Goal: Contribute content: Add original content to the website for others to see

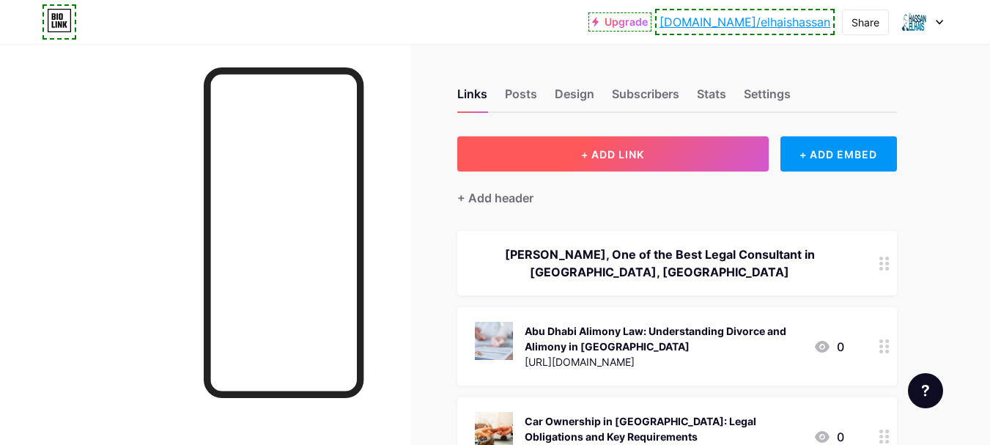
click at [665, 141] on button "+ ADD LINK" at bounding box center [612, 153] width 311 height 35
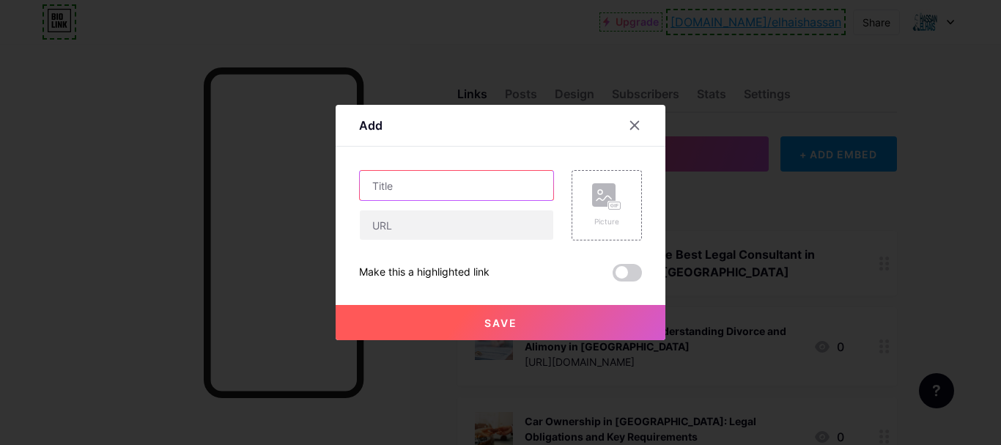
drag, startPoint x: 454, startPoint y: 195, endPoint x: 447, endPoint y: 209, distance: 15.4
click at [453, 195] on input "text" at bounding box center [456, 185] width 193 height 29
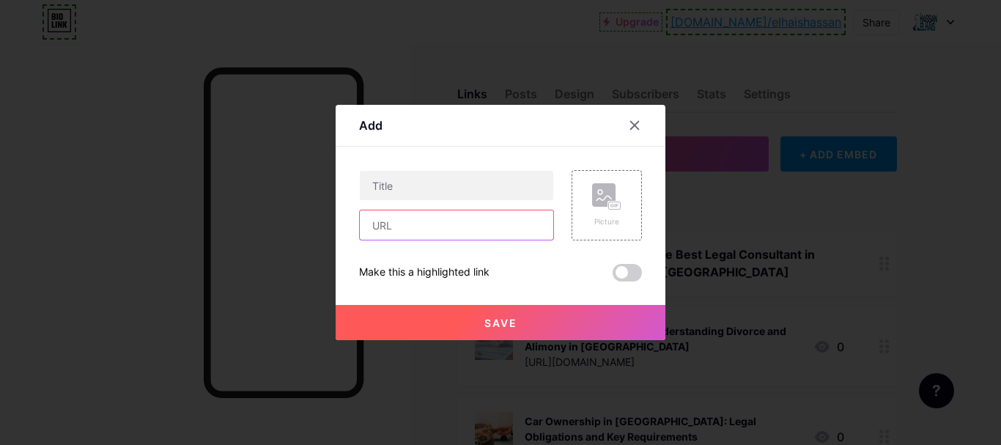
click at [432, 235] on input "text" at bounding box center [456, 224] width 193 height 29
paste input "[URL][DOMAIN_NAME]"
type input "[URL][DOMAIN_NAME]"
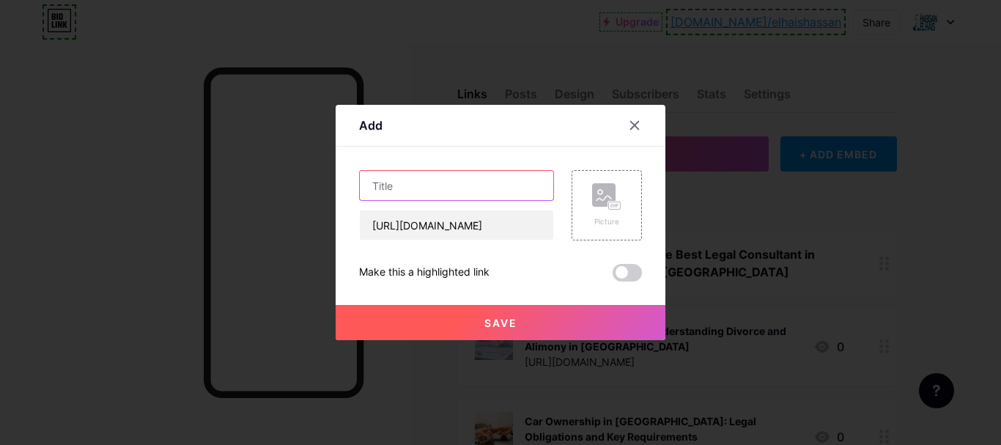
click at [415, 194] on input "text" at bounding box center [456, 185] width 193 height 29
paste input "Drug Abuse & UAE Anti-Narcotics Regulations"
type input "Drug Abuse & UAE Anti-Narcotics Regulations"
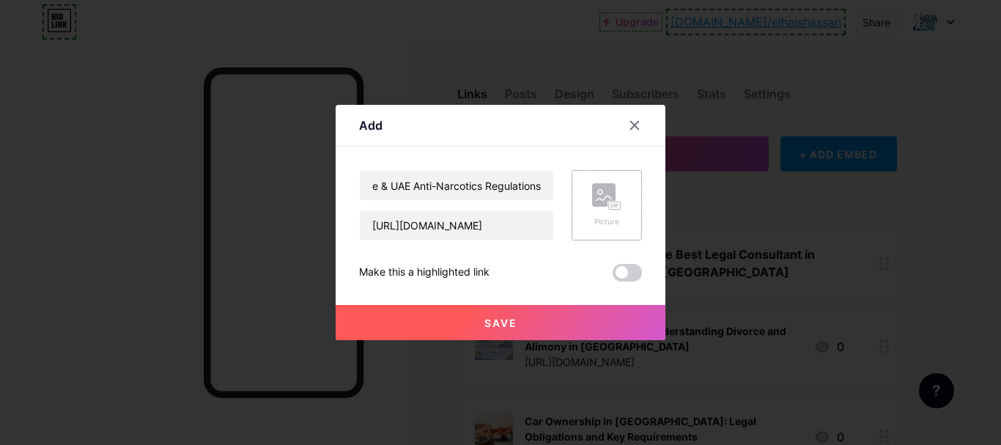
click at [617, 203] on rect at bounding box center [615, 205] width 12 height 7
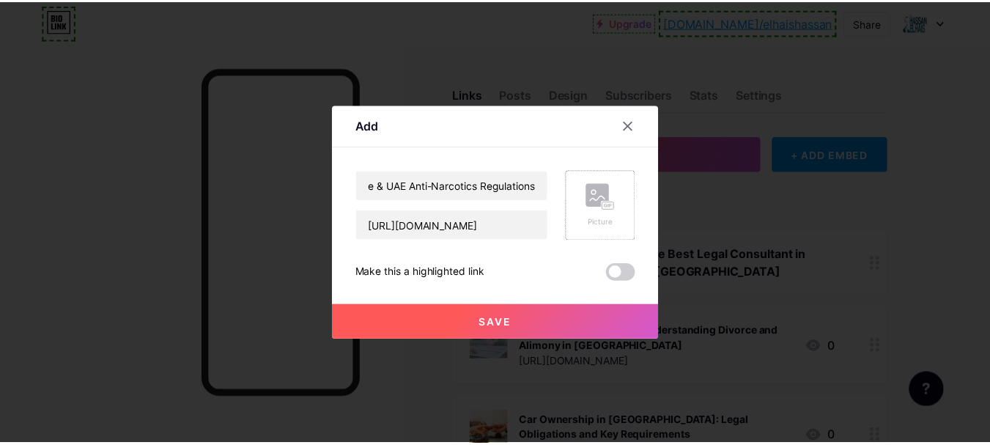
scroll to position [0, 0]
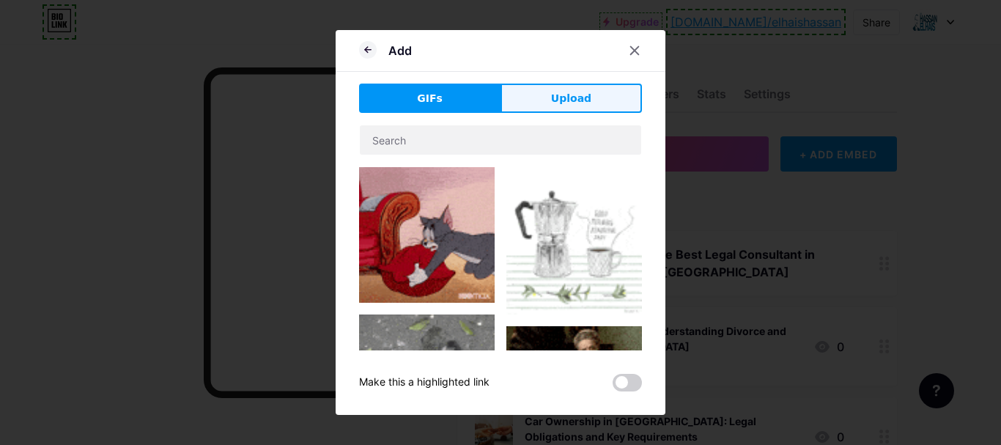
click at [584, 101] on span "Upload" at bounding box center [571, 98] width 40 height 15
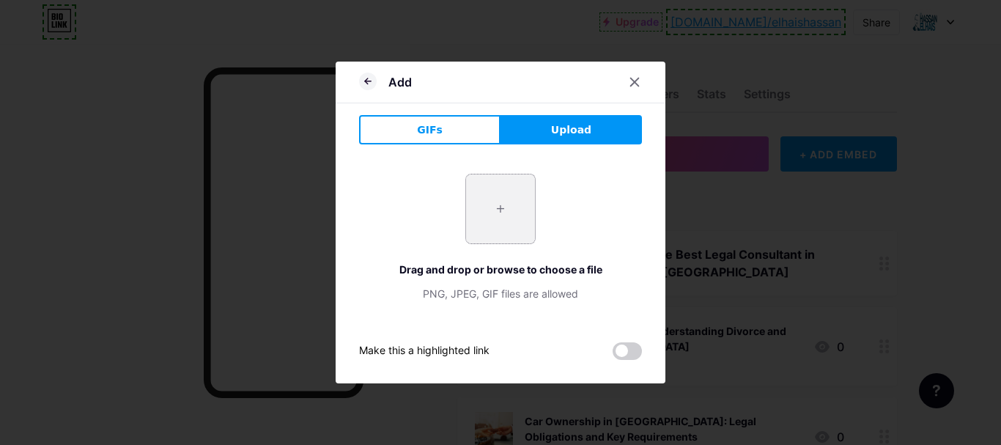
click at [508, 205] on input "file" at bounding box center [500, 208] width 69 height 69
type input "C:\fakepath\National Anti-Narcotics Authority.png"
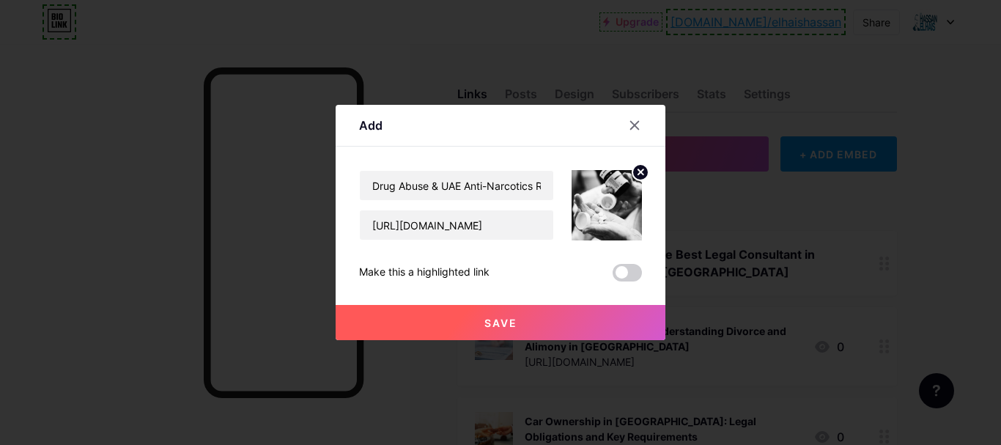
click at [502, 314] on button "Save" at bounding box center [501, 322] width 330 height 35
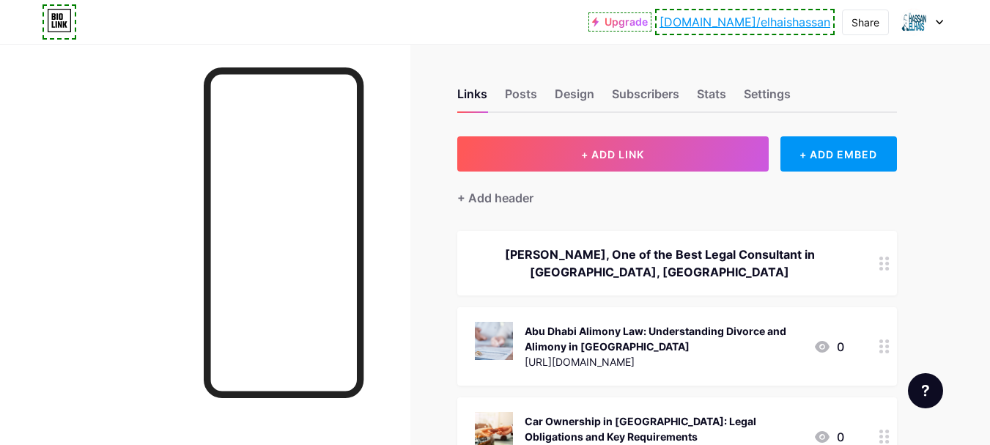
click at [777, 24] on link "[DOMAIN_NAME]/elhaishassan" at bounding box center [744, 22] width 171 height 18
